Goal: Information Seeking & Learning: Check status

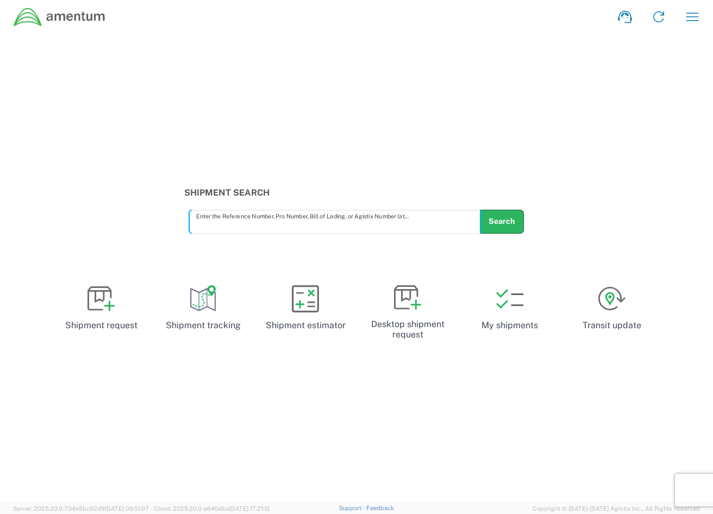
click at [293, 216] on input "text" at bounding box center [335, 221] width 278 height 19
paste input "AEFZ-10129696"
click at [503, 225] on button "Search" at bounding box center [501, 222] width 45 height 24
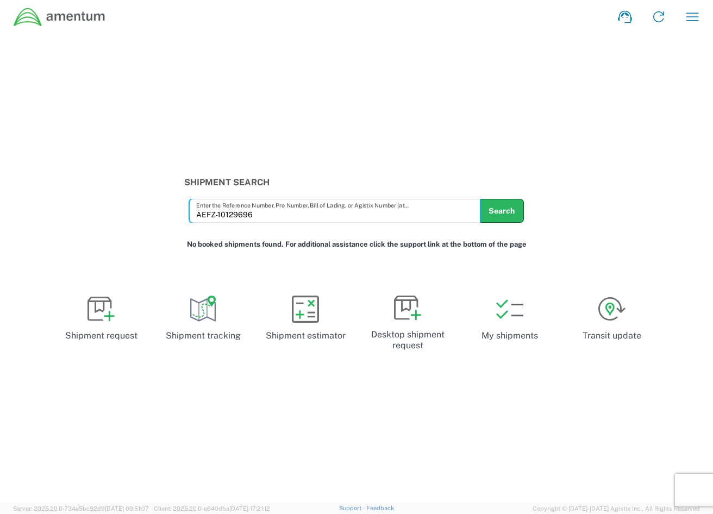
drag, startPoint x: 256, startPoint y: 216, endPoint x: 175, endPoint y: 222, distance: 81.2
click at [124, 216] on div "Shipment Search AEFZ-10129696 Enter the Reference Number, Pro Number, Bill of L…" at bounding box center [356, 200] width 713 height 46
paste input "ILL-25169-0223"
type input "ILL-25169-0223"
click at [491, 210] on button "Search" at bounding box center [501, 211] width 45 height 24
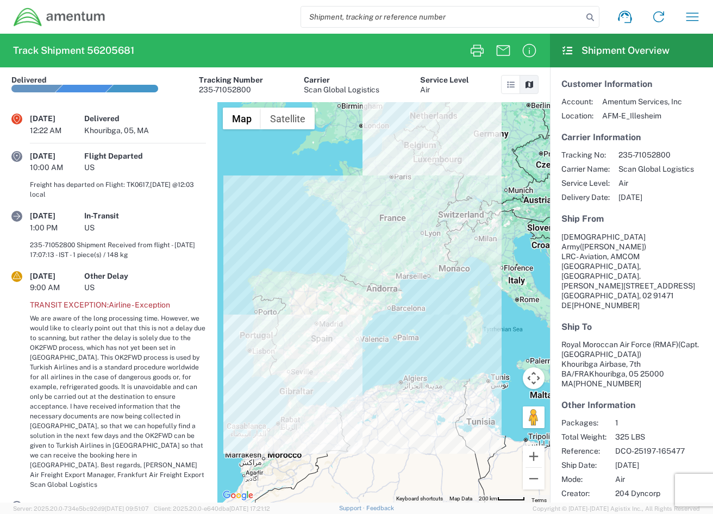
drag, startPoint x: 386, startPoint y: 15, endPoint x: 402, endPoint y: 17, distance: 16.4
click at [386, 15] on input "search" at bounding box center [442, 17] width 282 height 21
paste input "ILL-25210-0227"
click at [589, 17] on icon at bounding box center [590, 17] width 15 height 15
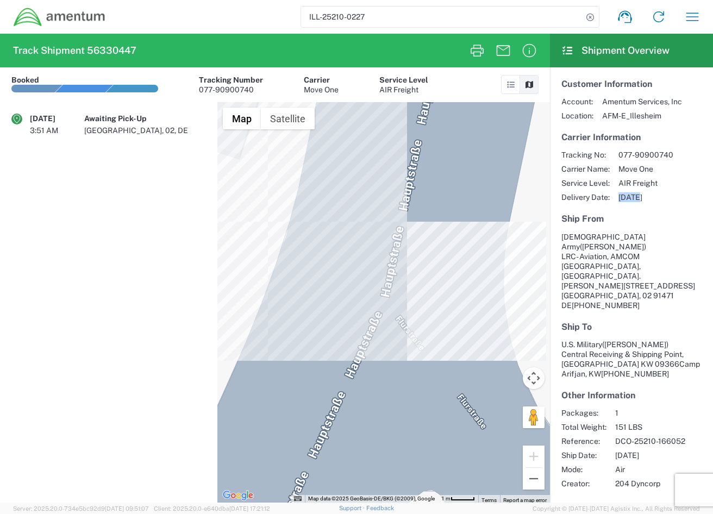
drag, startPoint x: 640, startPoint y: 197, endPoint x: 621, endPoint y: 197, distance: 19.0
click at [621, 197] on span "[DATE]" at bounding box center [646, 197] width 55 height 10
copy span "08/26"
click at [637, 192] on span "[DATE]" at bounding box center [646, 197] width 55 height 10
drag, startPoint x: 632, startPoint y: 425, endPoint x: 614, endPoint y: 425, distance: 18.5
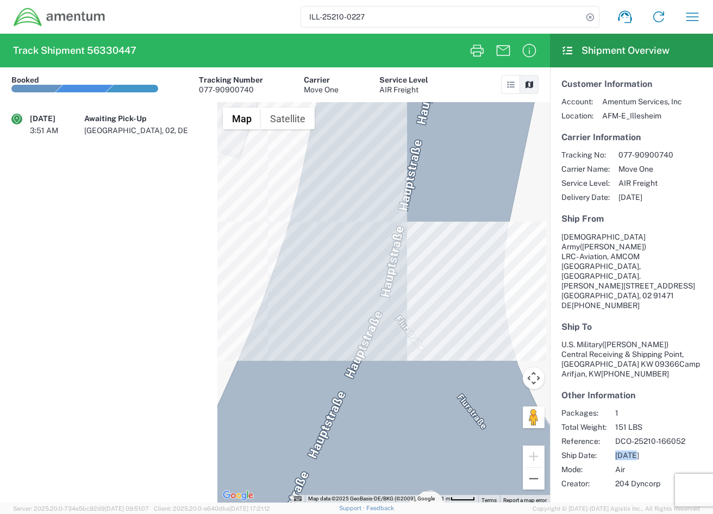
click at [614, 425] on div "Packages: 1 Total Weight: 151 LBS Reference: DCO-25210-166052 Ship Date: [DATE]…" at bounding box center [631, 448] width 140 height 80
copy span "07/30"
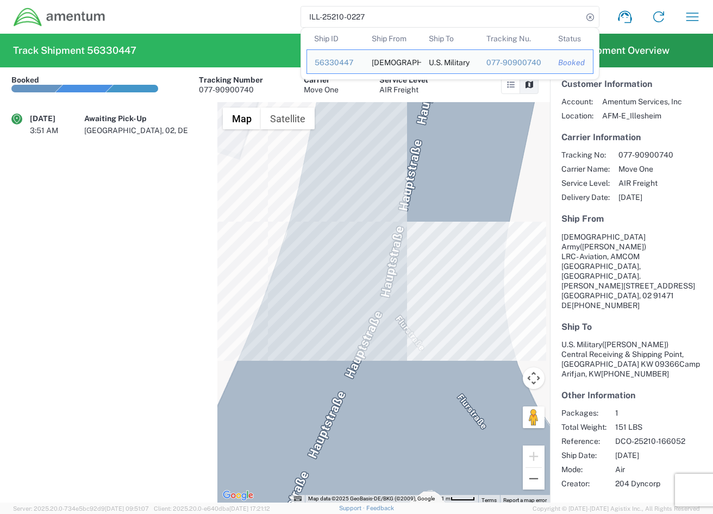
drag, startPoint x: 453, startPoint y: 24, endPoint x: 198, endPoint y: 25, distance: 254.4
click at [197, 24] on div "ILL-25210-0227 Ship ID Ship From Ship To Tracking Nu. Status Ship ID 56330447 S…" at bounding box center [407, 17] width 603 height 26
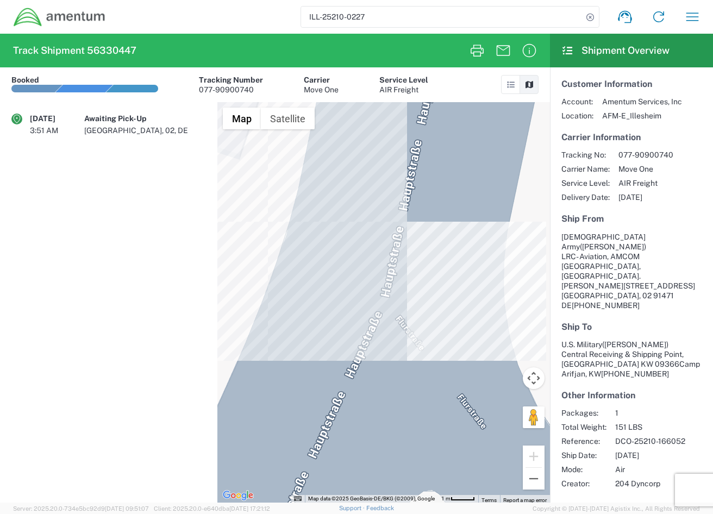
paste input "RMAF-25161-0005"
click at [589, 20] on icon at bounding box center [590, 17] width 15 height 15
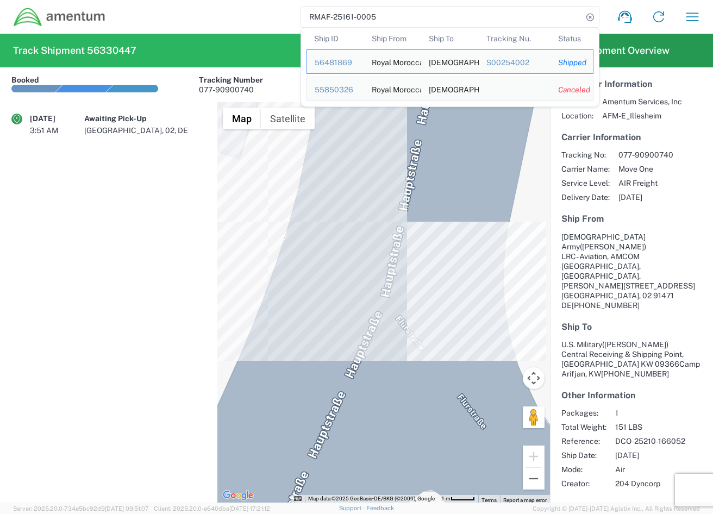
click at [640, 196] on span "[DATE]" at bounding box center [646, 197] width 55 height 10
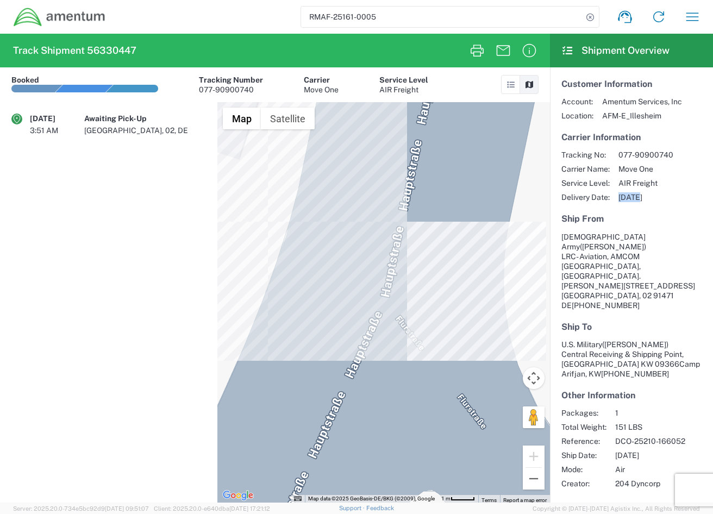
drag, startPoint x: 634, startPoint y: 197, endPoint x: 617, endPoint y: 197, distance: 16.3
click at [617, 197] on div "Tracking No: 077-90900740 Carrier Name: Move One Service Level: AIR Freight Del…" at bounding box center [631, 176] width 140 height 52
click at [439, 17] on input "RMAF-25161-0005" at bounding box center [442, 17] width 282 height 21
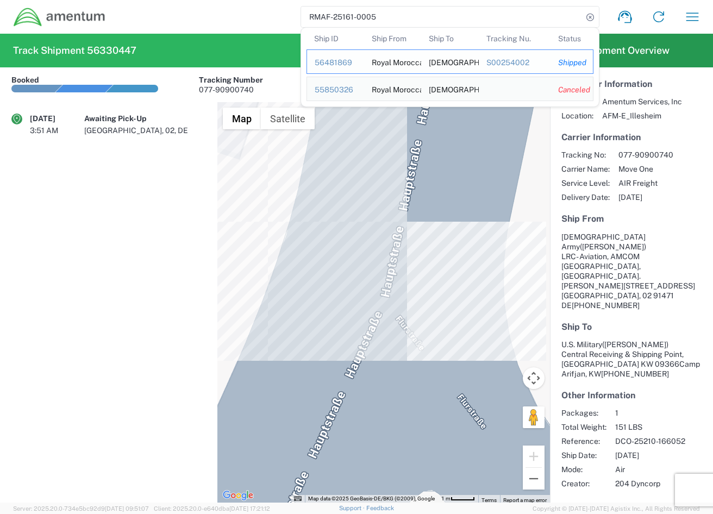
click at [346, 64] on div "56481869" at bounding box center [336, 63] width 42 height 10
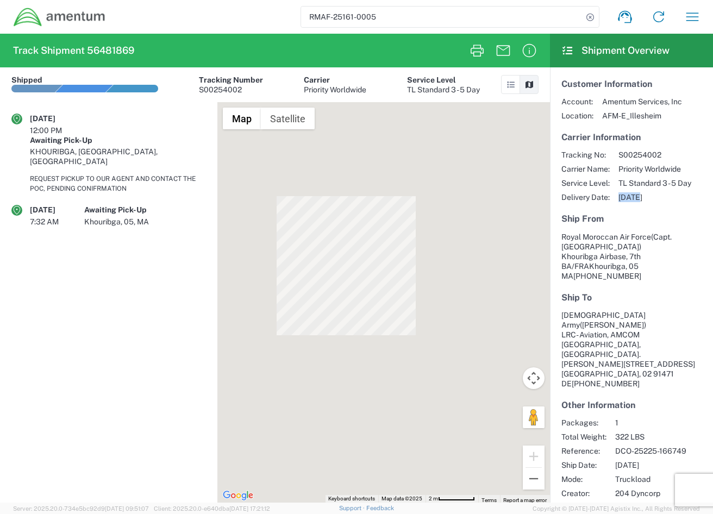
drag, startPoint x: 634, startPoint y: 197, endPoint x: 621, endPoint y: 198, distance: 13.1
click at [621, 198] on span "[DATE]" at bounding box center [655, 197] width 73 height 10
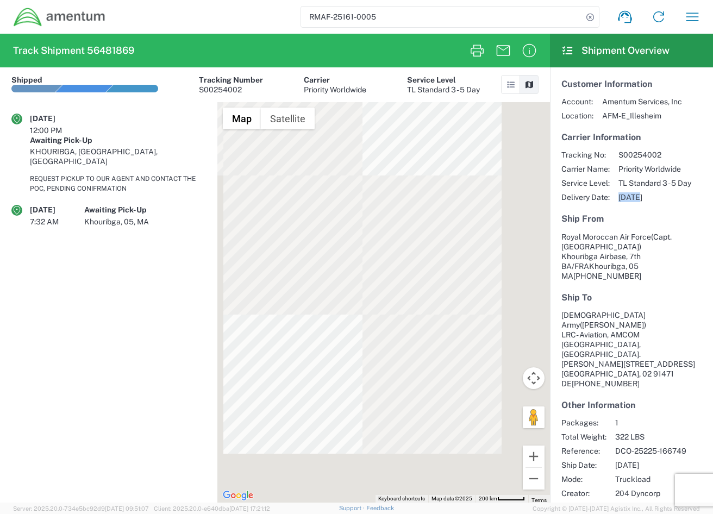
copy span "09/10"
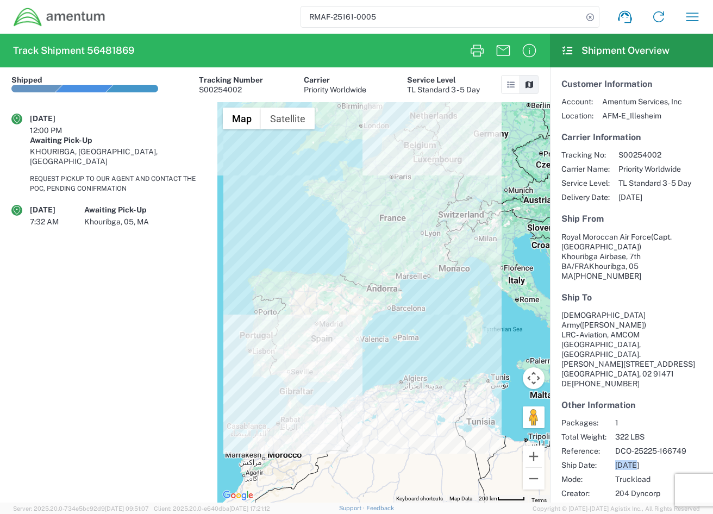
drag, startPoint x: 634, startPoint y: 427, endPoint x: 618, endPoint y: 428, distance: 16.3
click at [618, 460] on span "[DATE]" at bounding box center [650, 465] width 71 height 10
copy span "08/15"
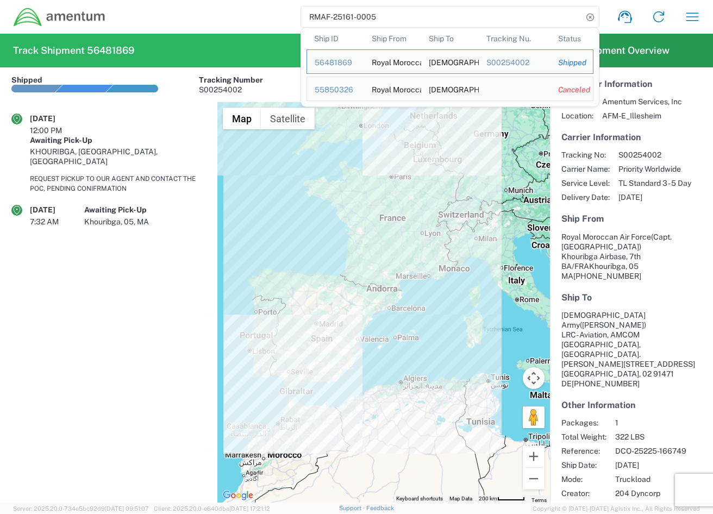
drag, startPoint x: 291, startPoint y: 13, endPoint x: 266, endPoint y: 13, distance: 24.5
click at [266, 13] on div "RMAF-25161-0005 Ship ID Ship From Ship To Tracking Nu. Status Ship ID 56481869 …" at bounding box center [407, 17] width 603 height 26
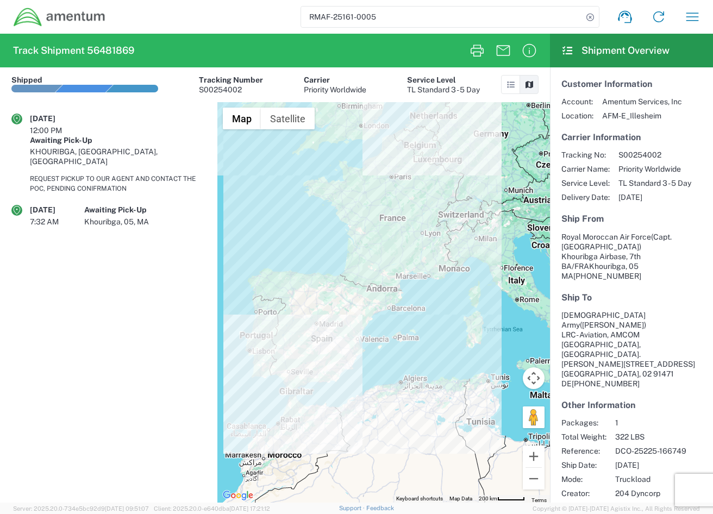
paste input "HOH-25272-0013"
click at [592, 15] on icon at bounding box center [590, 17] width 15 height 15
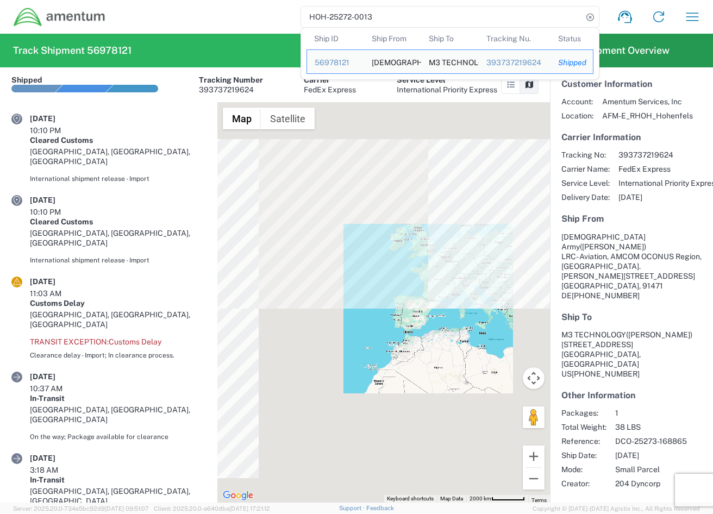
click at [632, 204] on article "Customer Information Account: Amentum Services, Inc Location: AFM-E_RHOH_Hohenf…" at bounding box center [631, 283] width 163 height 433
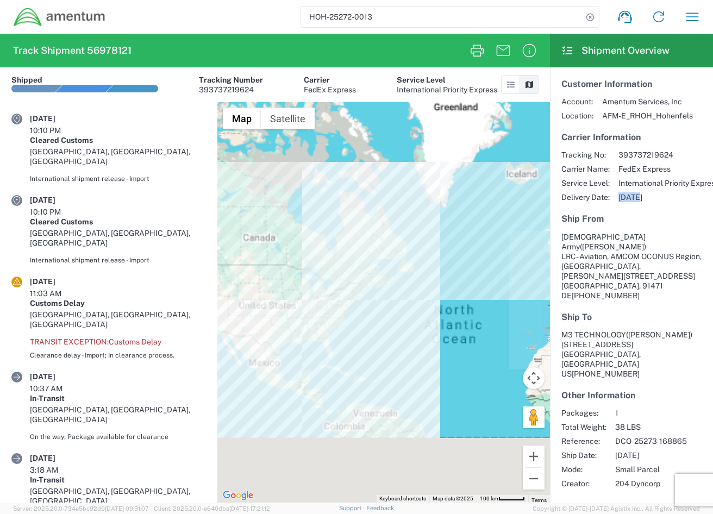
drag, startPoint x: 640, startPoint y: 199, endPoint x: 620, endPoint y: 202, distance: 20.3
click at [620, 202] on span "[DATE]" at bounding box center [669, 197] width 101 height 10
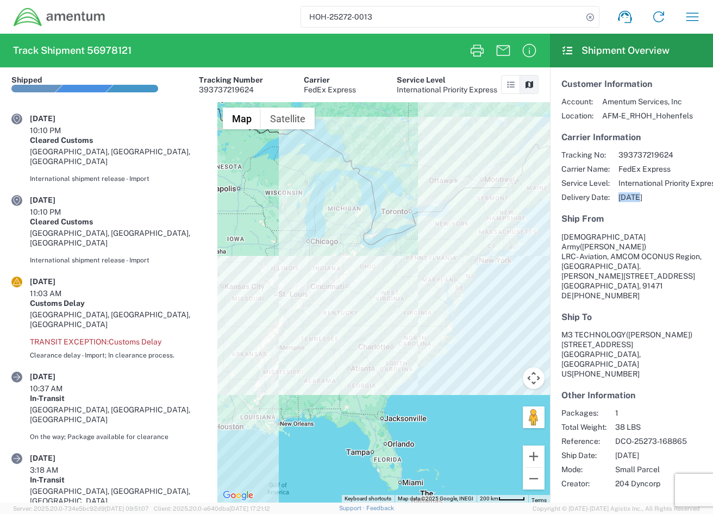
copy span "10/22"
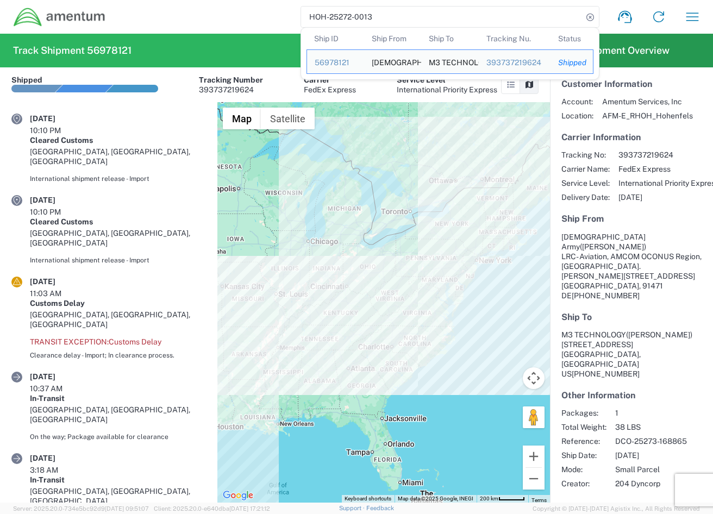
drag, startPoint x: 443, startPoint y: 22, endPoint x: 205, endPoint y: 20, distance: 237.5
click at [205, 20] on div "HOH-25272-0013 Ship ID Ship From Ship To Tracking Nu. Status Ship ID 56978121 S…" at bounding box center [407, 17] width 603 height 26
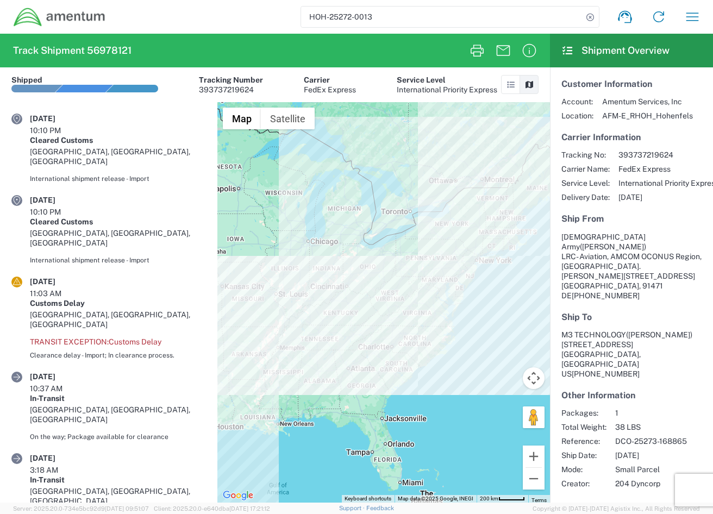
paste input "ILL-25266-0239"
click at [591, 16] on icon at bounding box center [590, 17] width 15 height 15
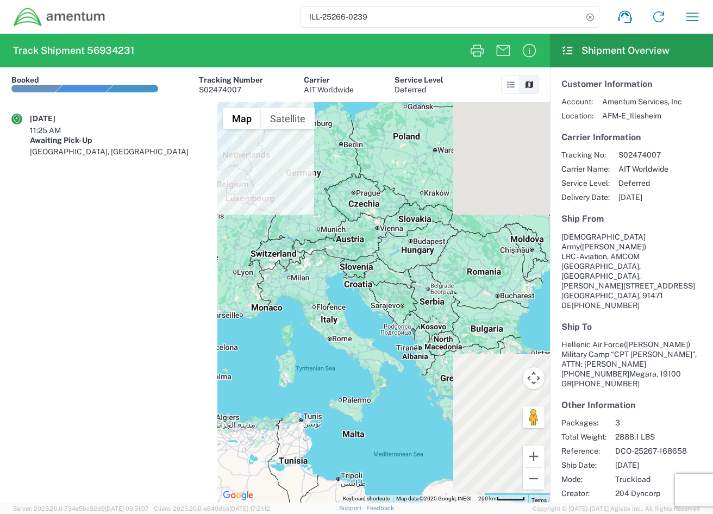
click at [636, 157] on span "S02474007" at bounding box center [644, 155] width 50 height 10
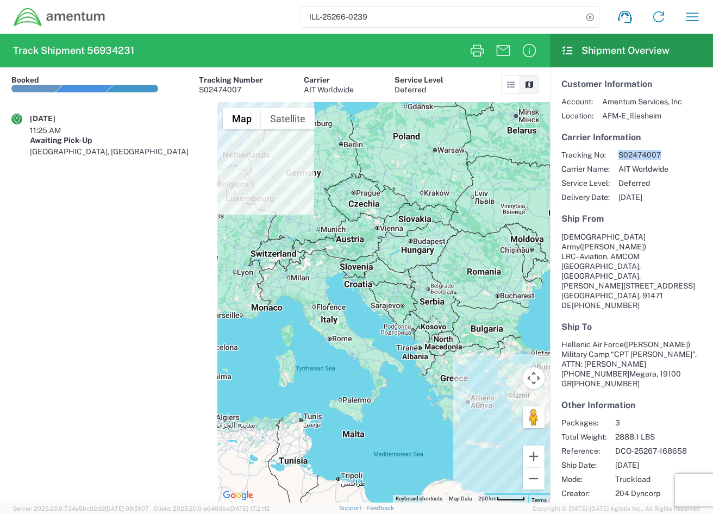
click at [636, 157] on span "S02474007" at bounding box center [644, 155] width 50 height 10
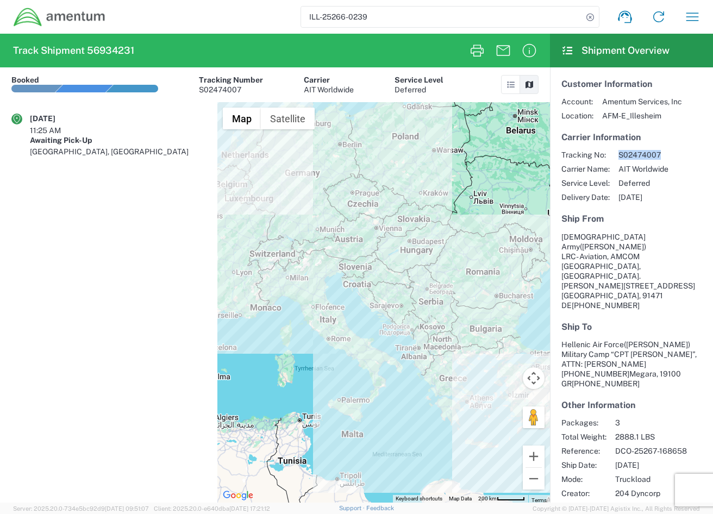
copy span "S02474007"
drag, startPoint x: 638, startPoint y: 196, endPoint x: 703, endPoint y: 198, distance: 65.8
click at [620, 198] on span "[DATE]" at bounding box center [644, 197] width 50 height 10
copy span "10/03"
drag, startPoint x: 635, startPoint y: 411, endPoint x: 633, endPoint y: 427, distance: 16.4
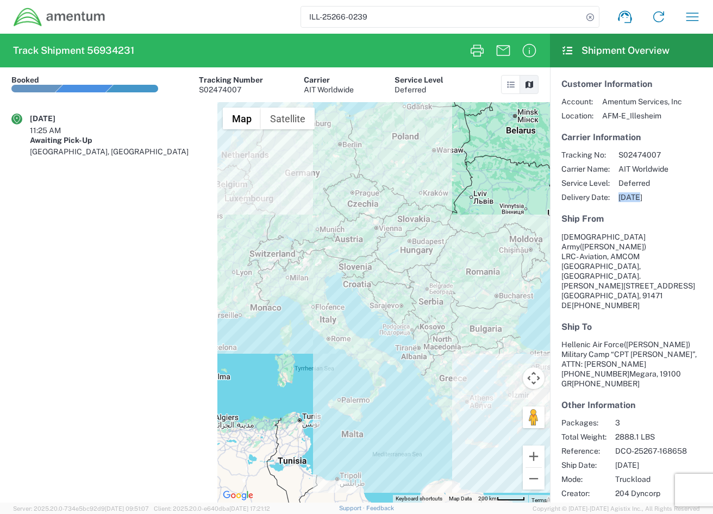
click at [635, 446] on span "DCO-25267-168658" at bounding box center [651, 451] width 72 height 10
drag, startPoint x: 638, startPoint y: 426, endPoint x: 617, endPoint y: 429, distance: 21.4
click at [617, 460] on span "[DATE]" at bounding box center [651, 465] width 72 height 10
copy span "09/30"
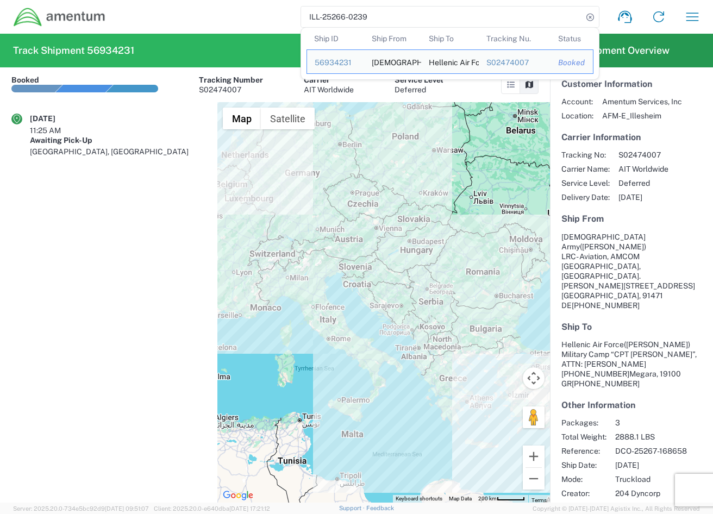
drag, startPoint x: 421, startPoint y: 20, endPoint x: 274, endPoint y: 16, distance: 147.3
click at [274, 16] on div "ILL-25266-0239 Ship ID Ship From Ship To Tracking Nu. Status Ship ID 56934231 S…" at bounding box center [407, 17] width 603 height 26
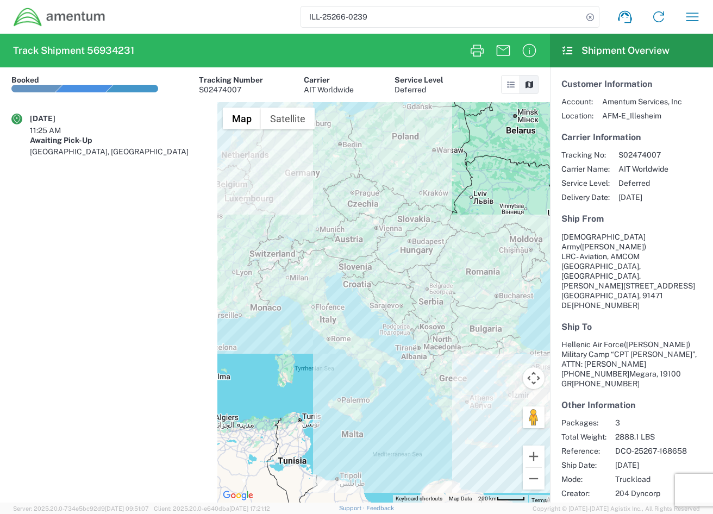
paste input "0-0237"
click at [593, 18] on icon at bounding box center [590, 17] width 15 height 15
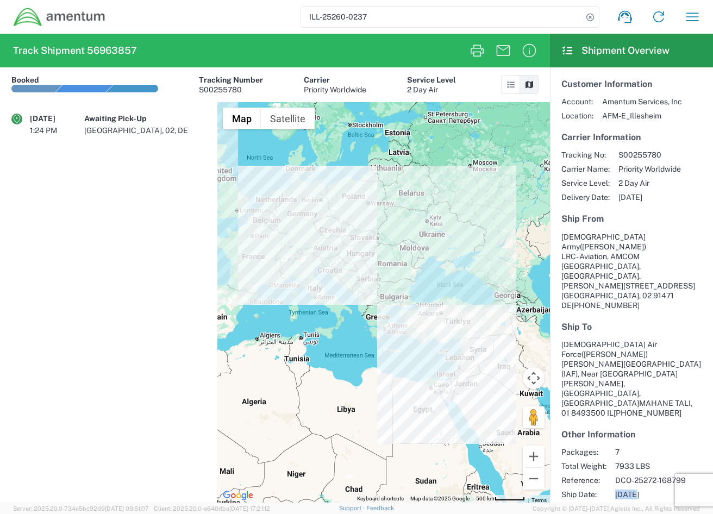
drag, startPoint x: 637, startPoint y: 435, endPoint x: 616, endPoint y: 434, distance: 20.7
click at [616, 490] on span "[DATE]" at bounding box center [650, 495] width 71 height 10
copy span "09/30"
drag, startPoint x: 604, startPoint y: 199, endPoint x: 627, endPoint y: 198, distance: 23.4
click at [604, 199] on span "Delivery Date:" at bounding box center [585, 197] width 48 height 10
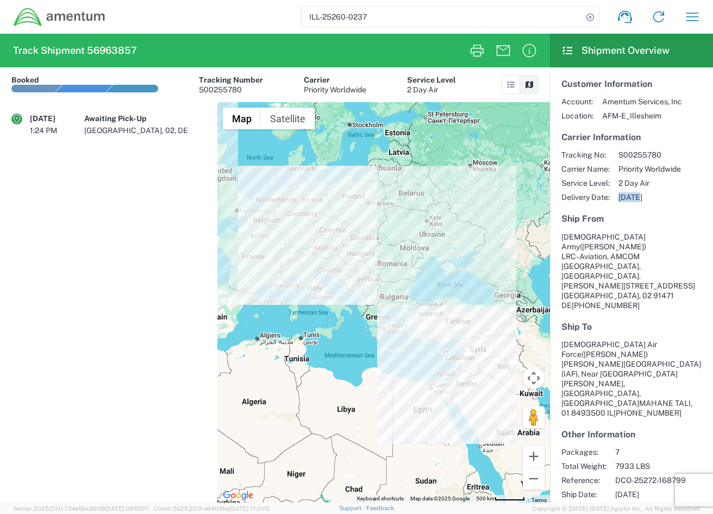
drag, startPoint x: 640, startPoint y: 196, endPoint x: 620, endPoint y: 198, distance: 19.7
click at [620, 198] on span "[DATE]" at bounding box center [650, 197] width 63 height 10
copy span "10/23"
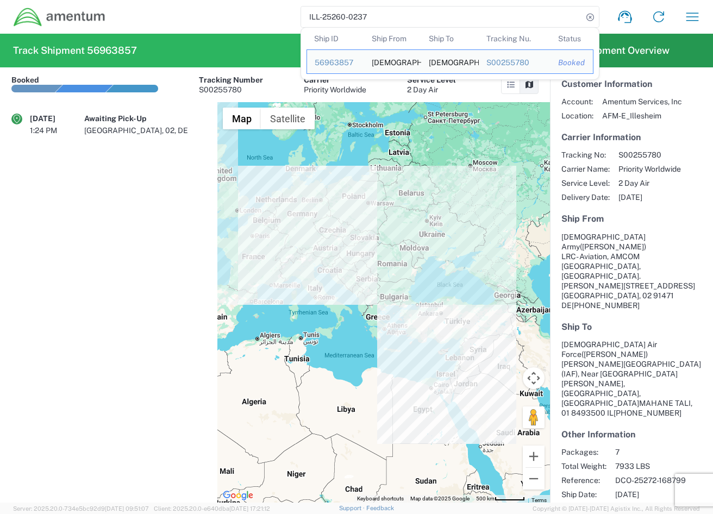
drag, startPoint x: 442, startPoint y: 21, endPoint x: 218, endPoint y: 13, distance: 224.6
click at [216, 11] on div "ILL-25260-0237 Ship ID Ship From Ship To Tracking Nu. Status Ship ID 56963857 S…" at bounding box center [407, 17] width 603 height 26
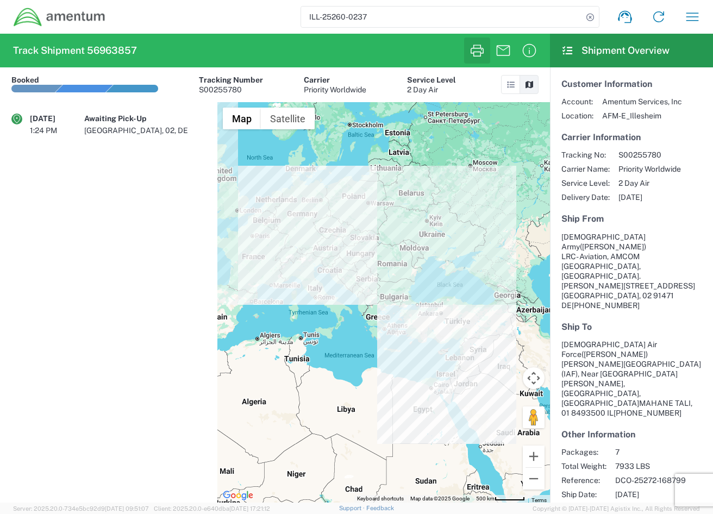
paste input "1-0238"
click at [591, 11] on icon at bounding box center [590, 17] width 15 height 15
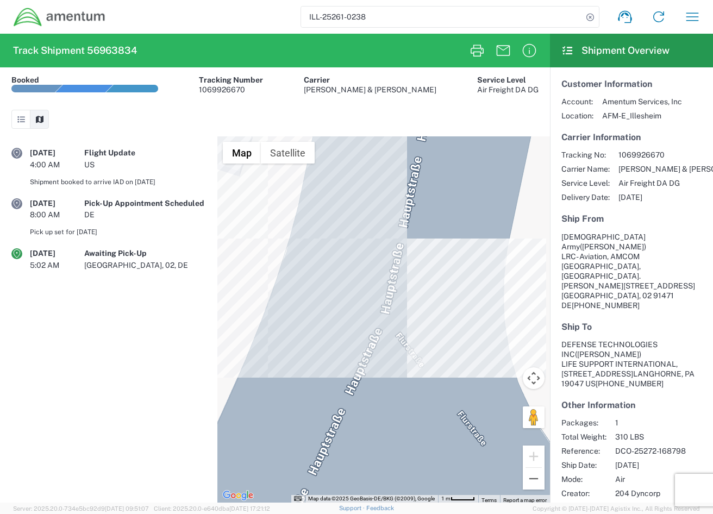
click at [639, 154] on span "1069926670" at bounding box center [685, 155] width 133 height 10
drag, startPoint x: 636, startPoint y: 446, endPoint x: 616, endPoint y: 446, distance: 19.6
click at [616, 460] on span "[DATE]" at bounding box center [650, 465] width 71 height 10
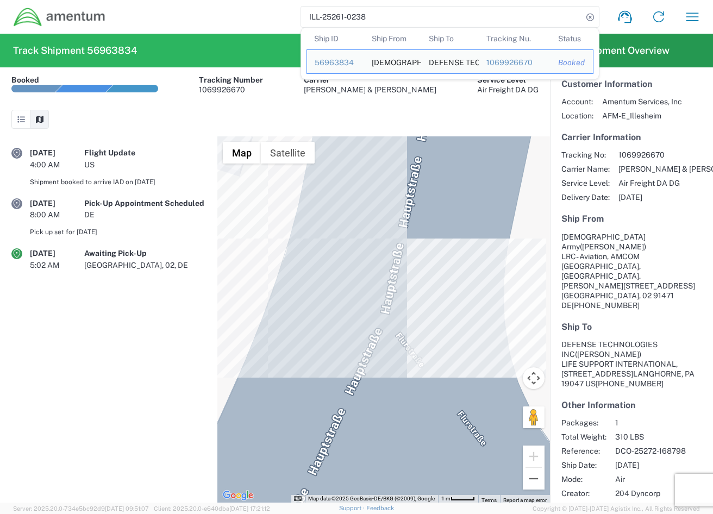
drag, startPoint x: 376, startPoint y: 17, endPoint x: 230, endPoint y: 26, distance: 146.0
click at [215, 17] on div "ILL-25261-0238 Ship ID Ship From Ship To Tracking Nu. Status Ship ID 56963834 S…" at bounding box center [407, 17] width 603 height 26
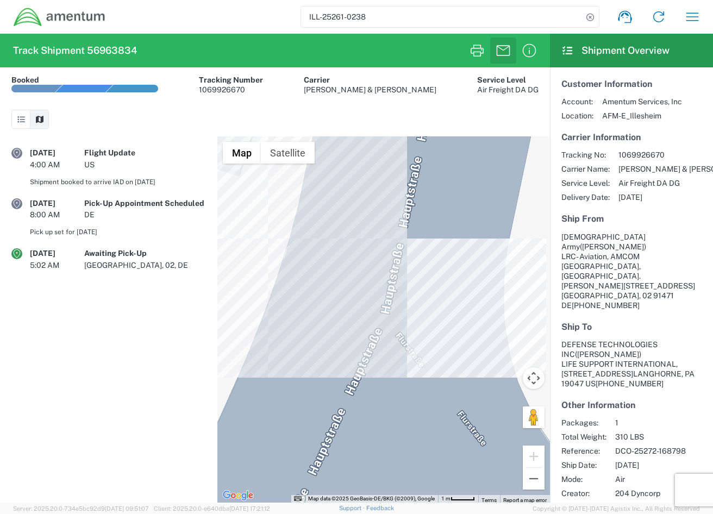
paste input "82-0243"
type input "ILL-25282-0243"
click at [586, 16] on icon at bounding box center [590, 17] width 15 height 15
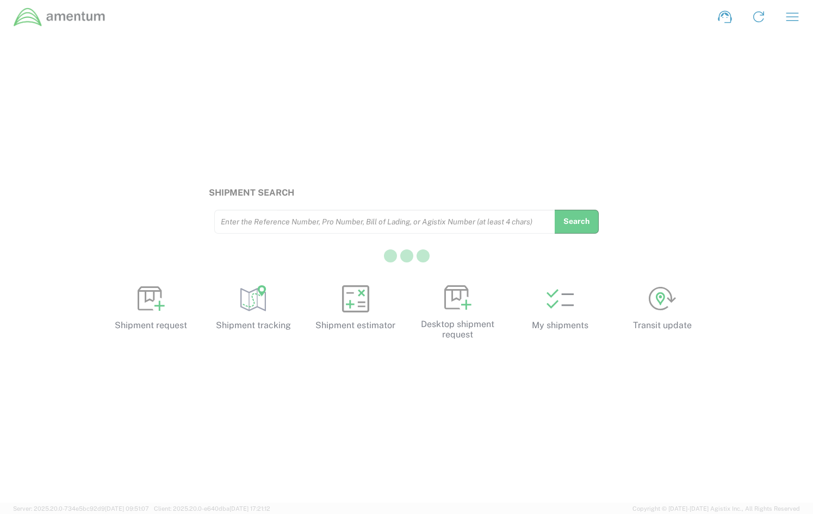
click at [302, 220] on div at bounding box center [406, 257] width 813 height 514
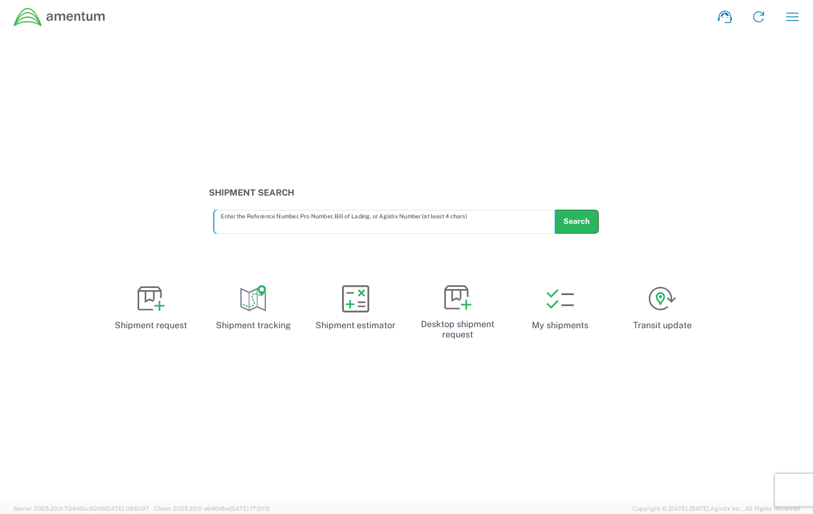
click at [293, 214] on input "text" at bounding box center [385, 221] width 328 height 19
paste input "AFME-25282-0001"
drag, startPoint x: 553, startPoint y: 215, endPoint x: 559, endPoint y: 215, distance: 6.5
click at [554, 215] on div "AFME-25282-0001 Enter the Reference Number, Pro Number, Bill of Lading, or Agis…" at bounding box center [384, 222] width 340 height 24
click at [560, 215] on button "Search" at bounding box center [576, 222] width 45 height 24
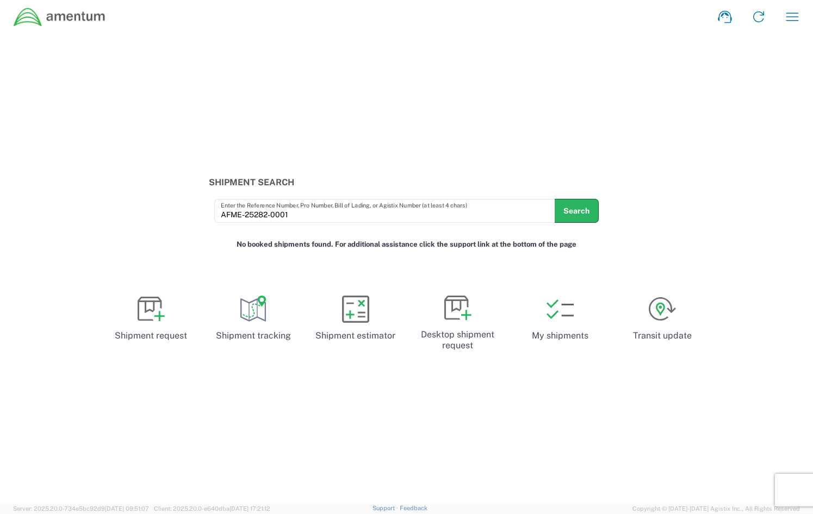
drag, startPoint x: 258, startPoint y: 217, endPoint x: 294, endPoint y: 215, distance: 35.9
click at [258, 217] on input "AFME-25282-0001" at bounding box center [385, 211] width 328 height 19
drag, startPoint x: 311, startPoint y: 216, endPoint x: 243, endPoint y: 215, distance: 68.5
click at [103, 216] on div "Shipment Search AFME-25282-0001 Enter the Reference Number, Pro Number, Bill of…" at bounding box center [406, 200] width 813 height 46
paste input "57079376"
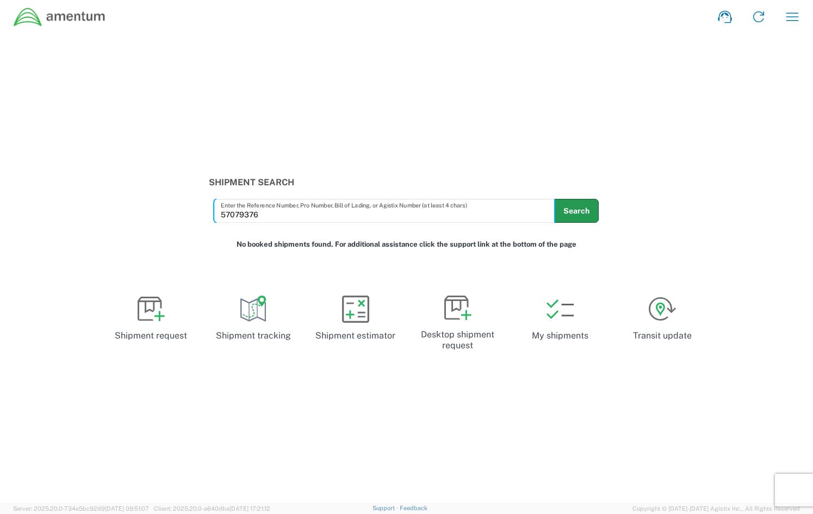
type input "57079376"
click at [573, 209] on button "Search" at bounding box center [576, 211] width 45 height 24
click at [287, 203] on input "57079376" at bounding box center [385, 211] width 328 height 19
click at [276, 223] on div "57079376 Enter the Reference Number, Pro Number, Bill of Lading, or Agistix Num…" at bounding box center [384, 211] width 340 height 24
drag, startPoint x: 223, startPoint y: 216, endPoint x: 174, endPoint y: 216, distance: 48.9
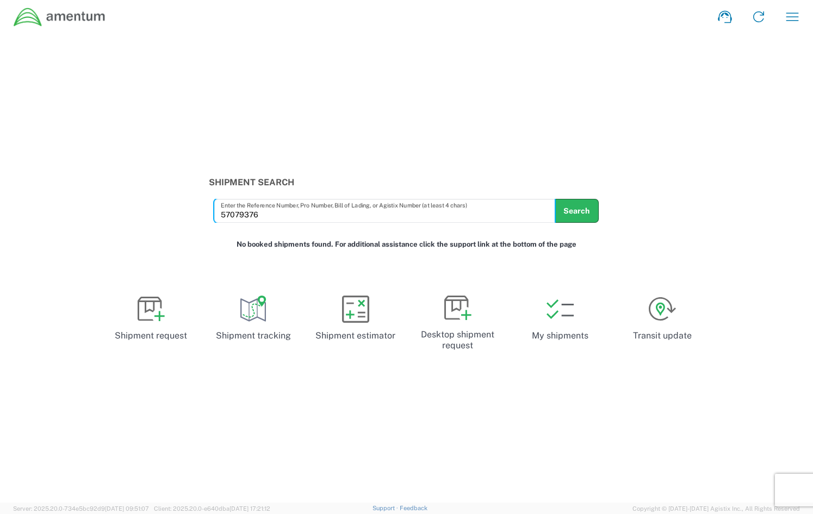
click at [175, 216] on div "Shipment Search 57079376 Enter the Reference Number, Pro Number, Bill of Lading…" at bounding box center [406, 200] width 813 height 46
click at [582, 208] on button "Search" at bounding box center [576, 211] width 45 height 24
